Goal: Transaction & Acquisition: Purchase product/service

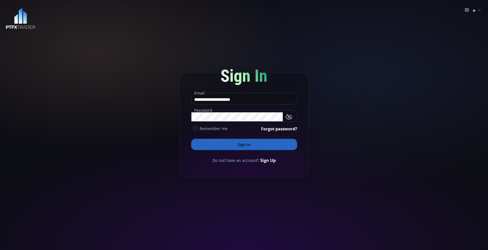
click at [255, 143] on button "Sign In" at bounding box center [244, 144] width 106 height 11
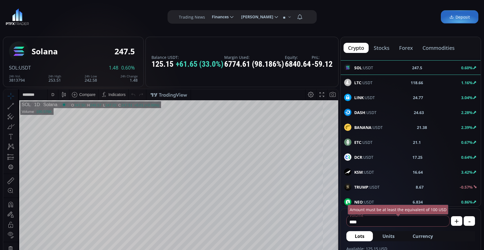
click at [52, 94] on div "D" at bounding box center [52, 94] width 3 height 5
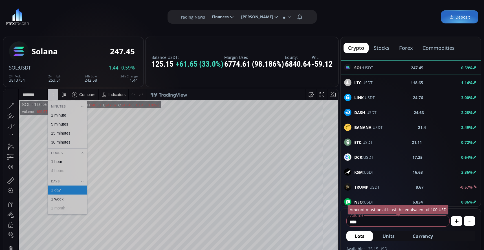
click at [63, 114] on div "1 minute" at bounding box center [58, 115] width 15 height 5
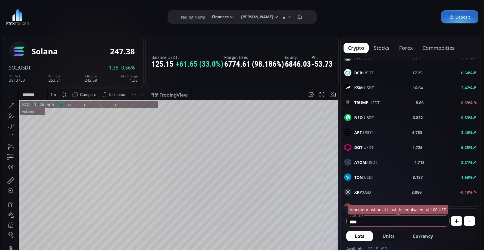
scroll to position [225, 0]
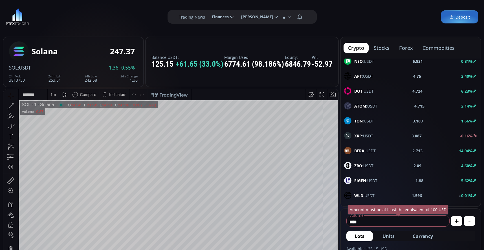
click at [366, 154] on span "[PERSON_NAME] :USDT" at bounding box center [364, 151] width 21 height 6
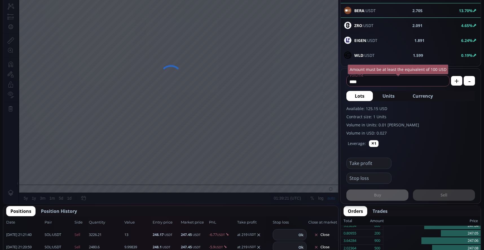
scroll to position [85, 0]
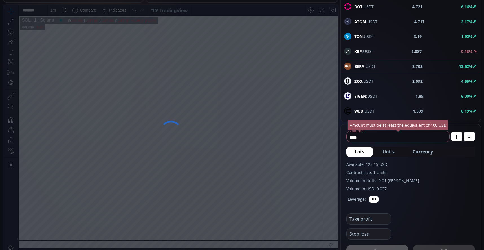
click at [359, 66] on div "BTC :USDT 117250.22 0.54% ETH :USDT 4611.25 -0.40% BNB :USDT 985.95 -0.26% BCH …" at bounding box center [410, 252] width 140 height 985
click at [349, 67] on div "BTC :USDT 117250.21 0.51% ETH :USDT 4611.27 -0.46% BNB :USDT 985.94 -0.28% BCH …" at bounding box center [410, 252] width 140 height 985
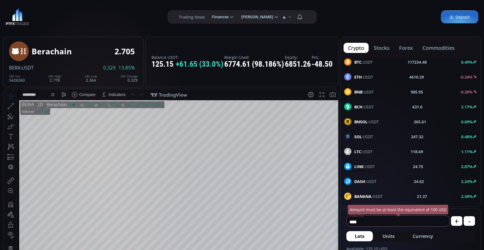
scroll to position [28, 0]
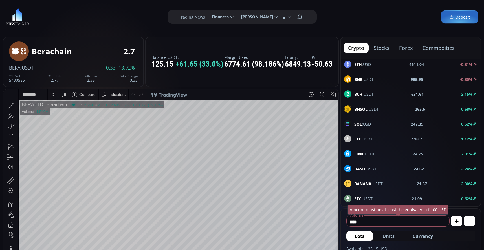
click at [55, 100] on div "Date Range 5y 1y 3m 1m 5d 1d 01:39:55 (UTC) log auto BERA 1D Berachain O 2.654 …" at bounding box center [178, 222] width 319 height 244
click at [53, 98] on div "D" at bounding box center [52, 94] width 5 height 11
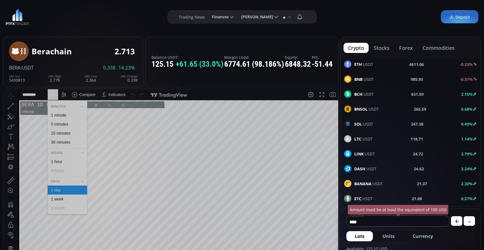
click at [63, 114] on div "1 minute" at bounding box center [58, 115] width 15 height 5
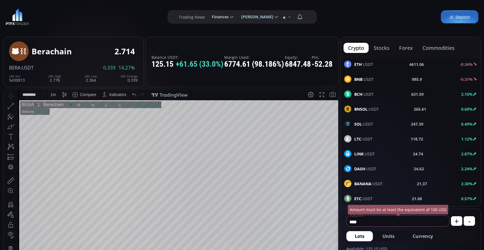
scroll to position [85, 0]
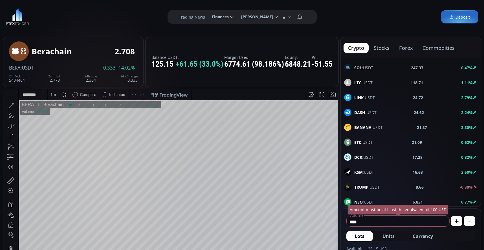
click at [383, 221] on input "****" at bounding box center [396, 222] width 100 height 9
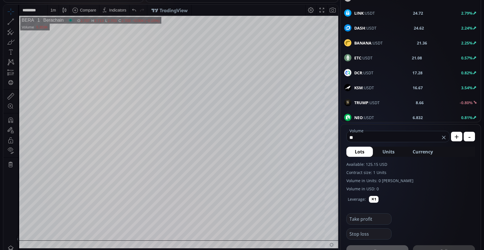
type input "*"
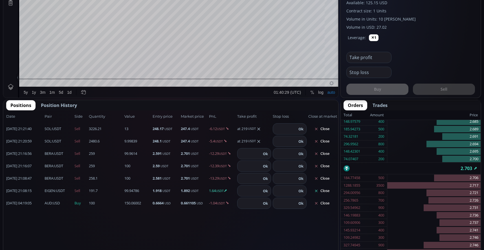
scroll to position [254, 0]
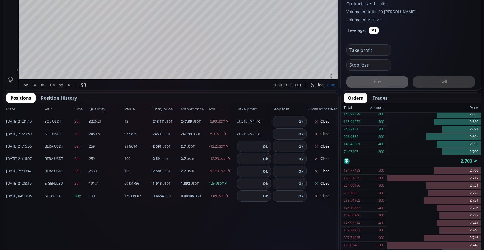
click at [325, 183] on button "Close" at bounding box center [321, 183] width 27 height 9
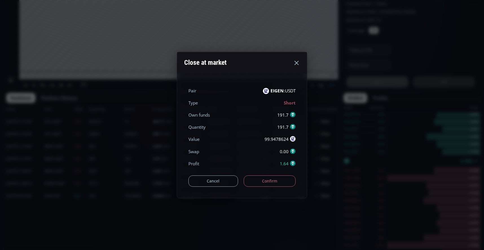
click at [276, 183] on button "Confirm" at bounding box center [269, 181] width 52 height 11
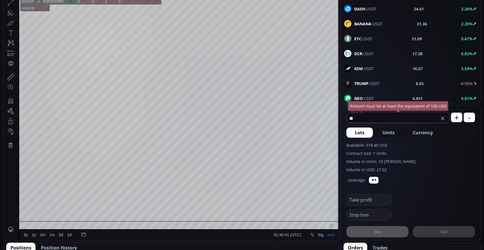
scroll to position [113, 0]
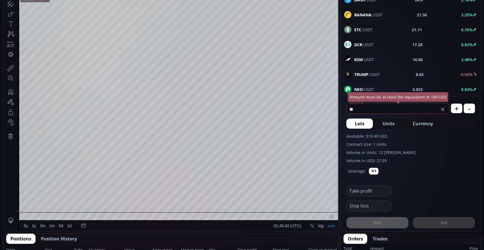
click at [360, 110] on input "**" at bounding box center [392, 109] width 92 height 9
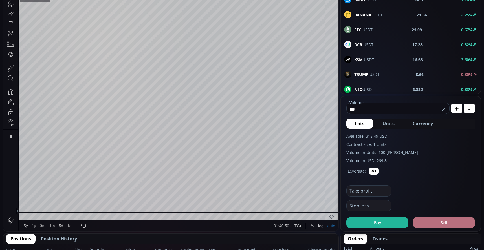
type input "***"
click at [439, 223] on button "Sell" at bounding box center [444, 222] width 62 height 11
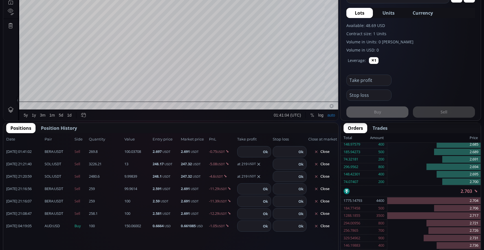
scroll to position [225, 0]
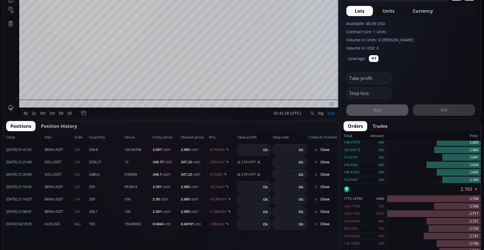
click at [72, 129] on span "Position History" at bounding box center [59, 126] width 36 height 7
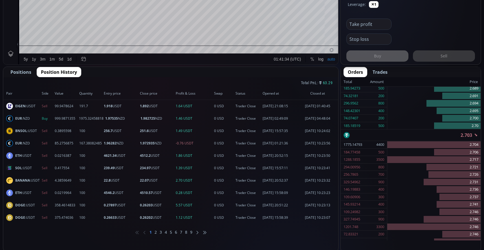
scroll to position [282, 0]
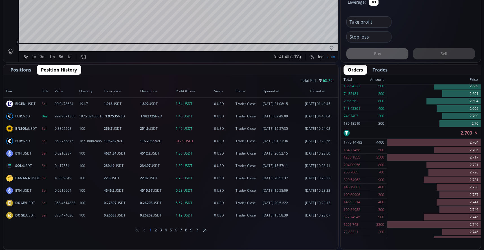
click at [155, 230] on li "2" at bounding box center [155, 230] width 2 height 6
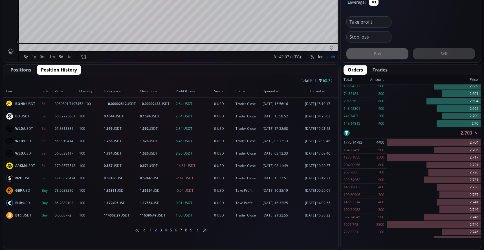
click at [161, 231] on li "3" at bounding box center [160, 230] width 2 height 6
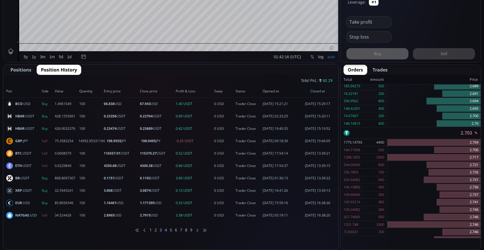
click at [166, 231] on li "4" at bounding box center [166, 230] width 2 height 6
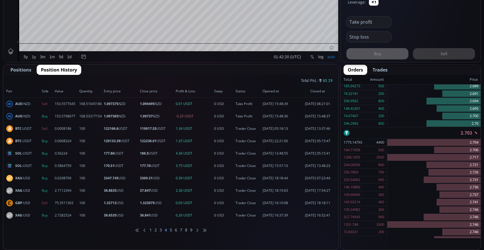
click at [172, 231] on li "5" at bounding box center [171, 230] width 2 height 6
click at [175, 230] on li "6" at bounding box center [176, 230] width 2 height 6
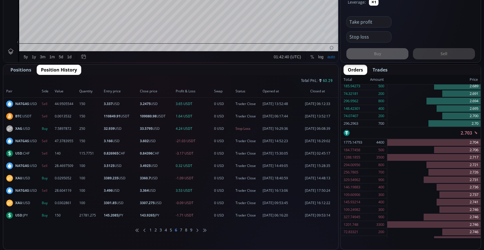
click at [181, 233] on li "7" at bounding box center [181, 230] width 2 height 6
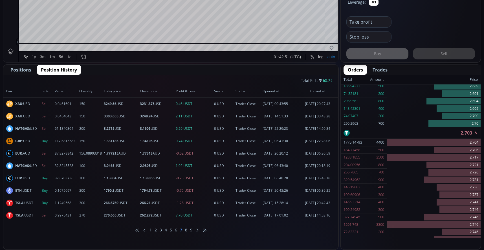
click at [187, 230] on li "8" at bounding box center [186, 230] width 2 height 6
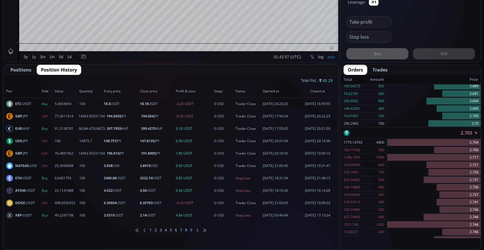
click at [191, 230] on li "9" at bounding box center [191, 230] width 2 height 6
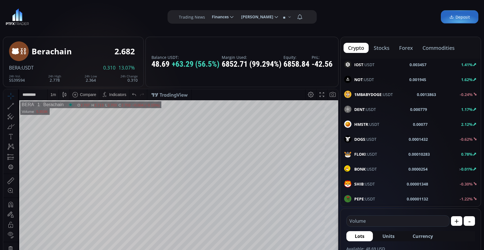
scroll to position [56, 0]
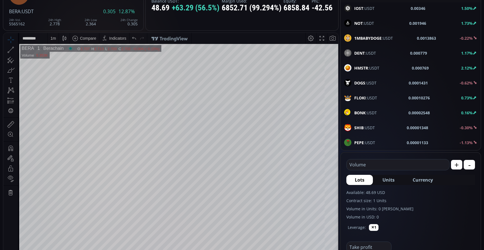
click at [51, 37] on div "1 m" at bounding box center [52, 38] width 5 height 5
click at [60, 89] on div "30 minutes" at bounding box center [67, 85] width 39 height 9
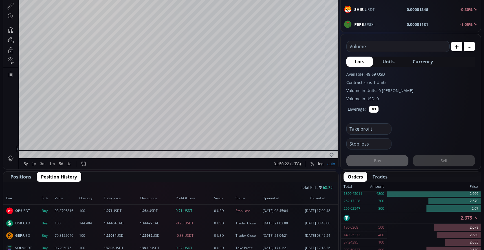
scroll to position [156, 0]
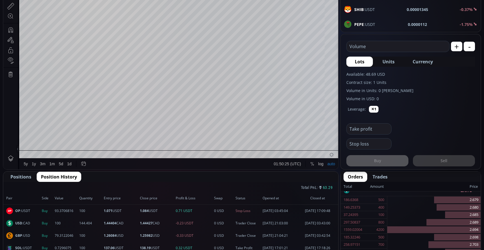
click at [31, 176] on button "Positions" at bounding box center [20, 177] width 29 height 10
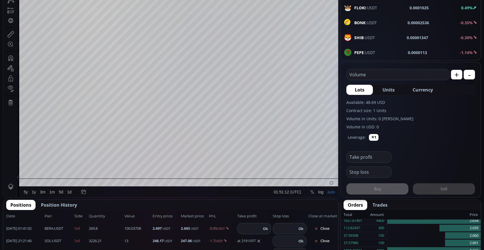
scroll to position [62, 0]
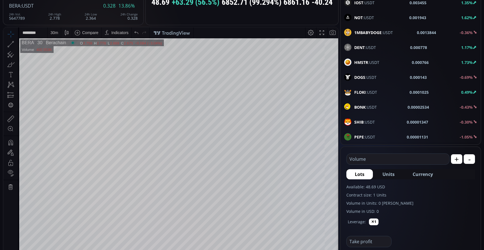
click at [56, 34] on div "30 m" at bounding box center [54, 32] width 8 height 5
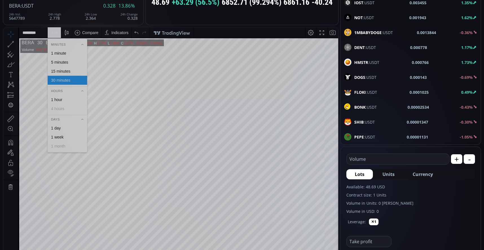
click at [59, 126] on div "1 day" at bounding box center [56, 128] width 10 height 5
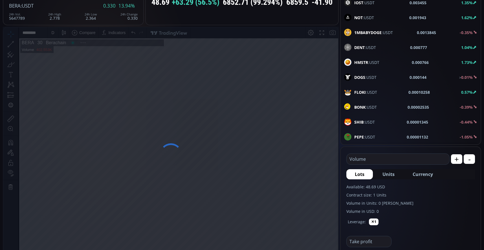
scroll to position [78, 0]
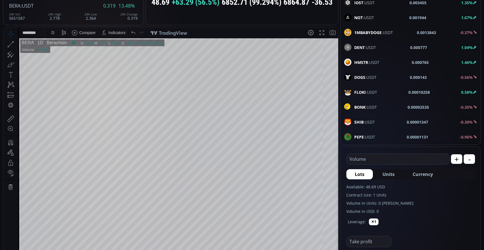
click at [54, 32] on div "D" at bounding box center [52, 32] width 3 height 5
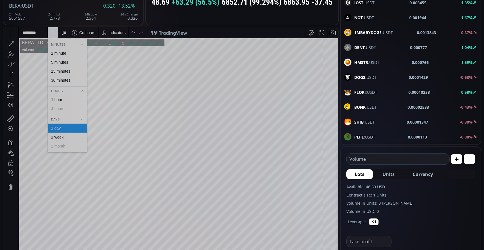
click at [54, 108] on div "4 hours" at bounding box center [57, 109] width 13 height 5
click at [58, 111] on div "4 hours" at bounding box center [67, 108] width 39 height 9
click at [57, 99] on div "1 hour" at bounding box center [56, 99] width 11 height 5
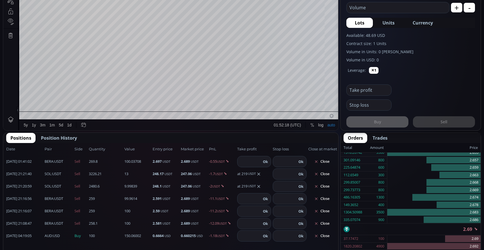
scroll to position [225, 0]
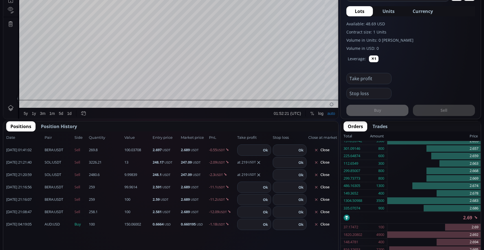
click at [241, 150] on input "number" at bounding box center [249, 150] width 24 height 11
type input "***"
click at [265, 151] on button "Ok" at bounding box center [265, 150] width 8 height 6
click at [252, 186] on input "number" at bounding box center [249, 187] width 24 height 11
type input "***"
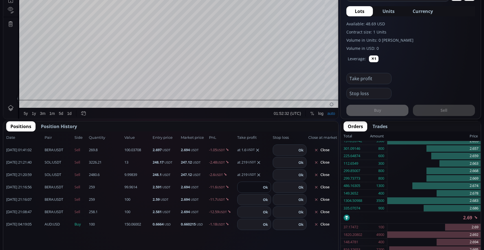
click at [263, 189] on button "Ok" at bounding box center [265, 187] width 8 height 6
click at [251, 201] on input "number" at bounding box center [249, 199] width 24 height 11
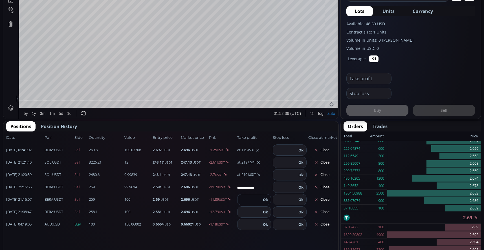
type input "***"
click at [268, 202] on button "Ok" at bounding box center [265, 200] width 8 height 6
click at [248, 211] on input "number" at bounding box center [249, 212] width 24 height 11
type input "***"
click at [263, 210] on button "Ok" at bounding box center [265, 212] width 8 height 6
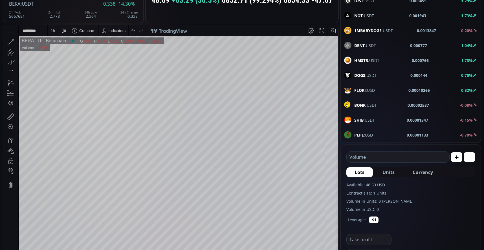
scroll to position [56, 0]
